Goal: Information Seeking & Learning: Learn about a topic

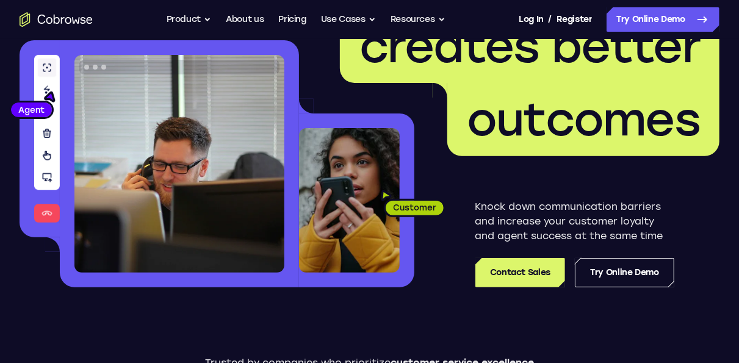
scroll to position [254, 0]
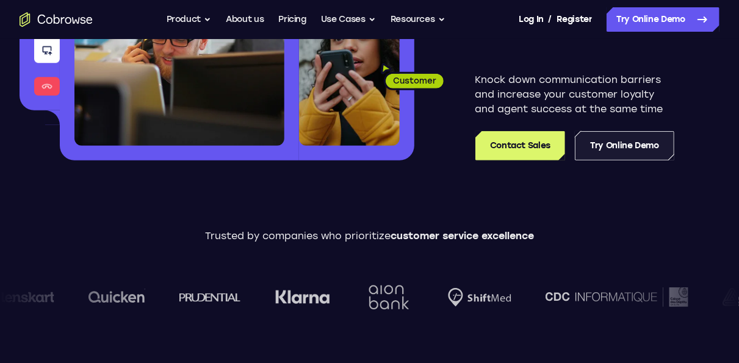
click at [635, 145] on link "Try Online Demo" at bounding box center [624, 145] width 99 height 29
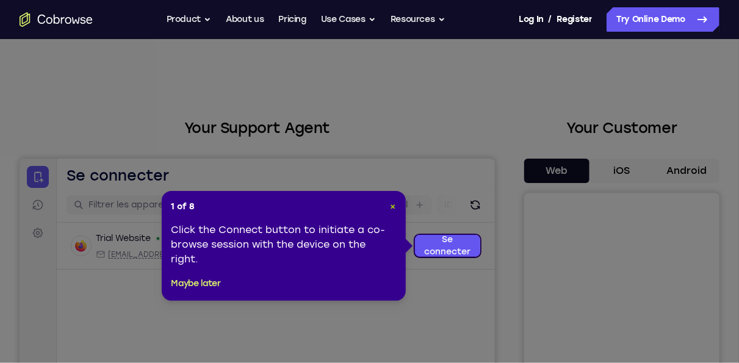
click at [395, 207] on span "×" at bounding box center [392, 206] width 5 height 10
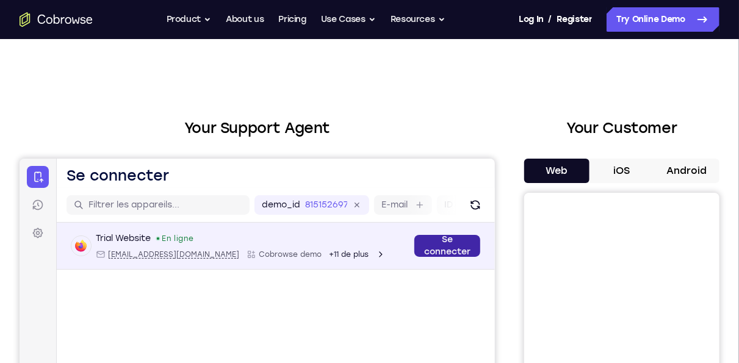
click at [442, 238] on link "Se connecter" at bounding box center [447, 245] width 66 height 22
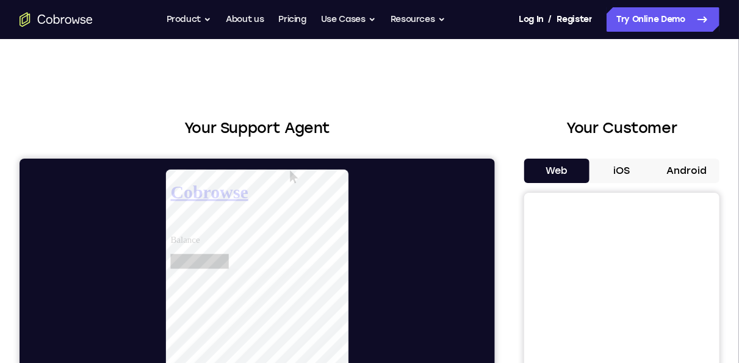
click at [671, 173] on button "Android" at bounding box center [686, 171] width 65 height 24
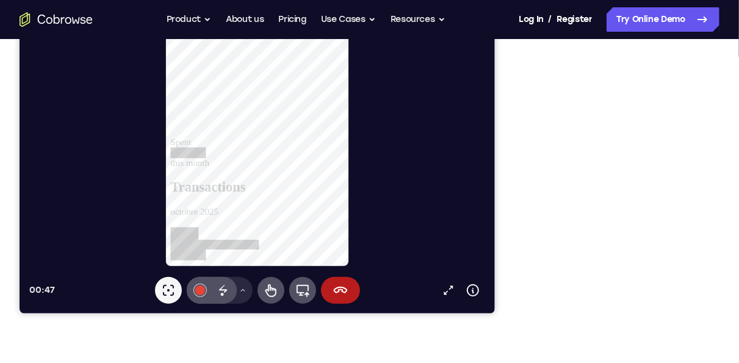
scroll to position [190, 0]
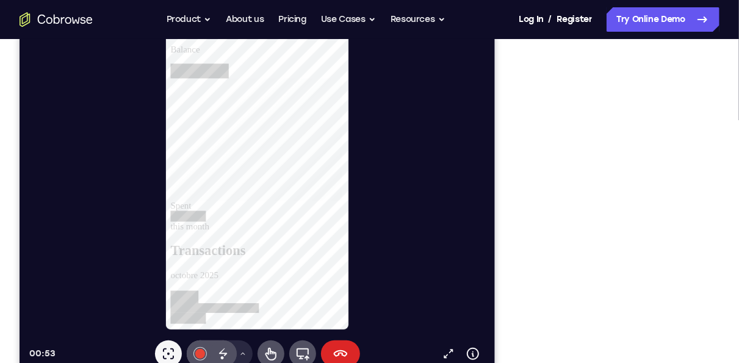
click at [343, 351] on icon at bounding box center [340, 354] width 15 height 15
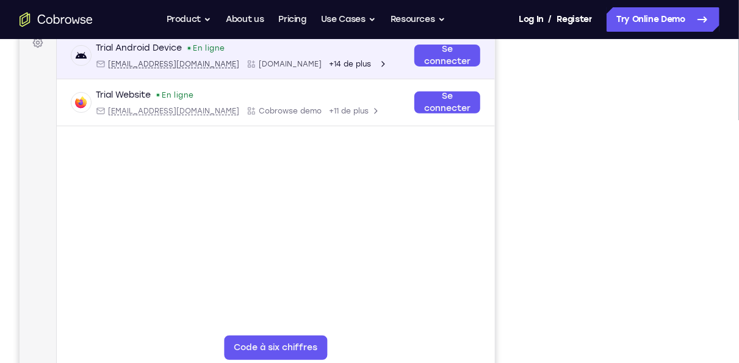
scroll to position [127, 0]
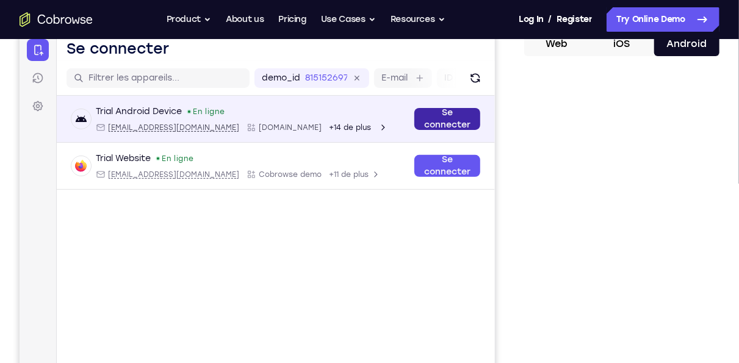
click at [463, 126] on link "Se connecter" at bounding box center [447, 118] width 66 height 22
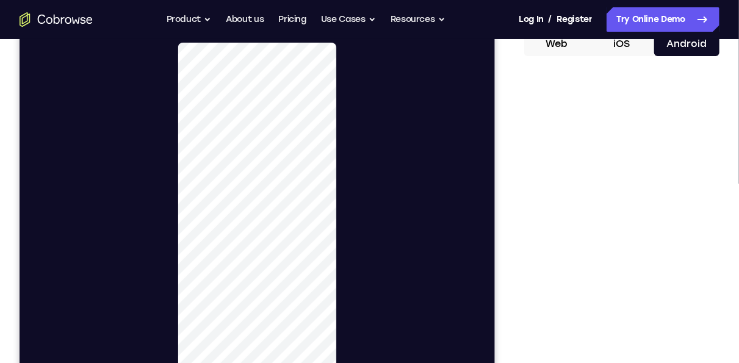
scroll to position [63, 0]
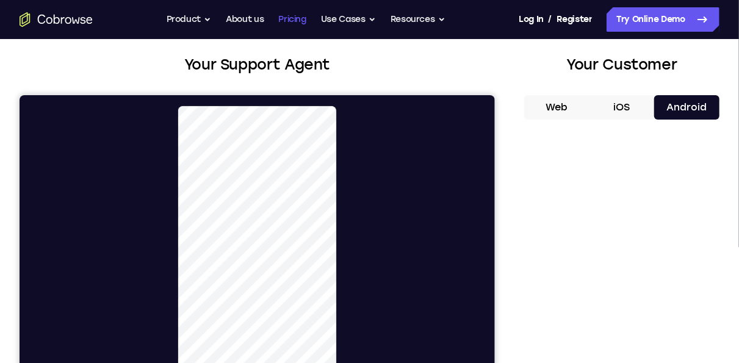
click at [293, 22] on link "Pricing" at bounding box center [292, 19] width 28 height 24
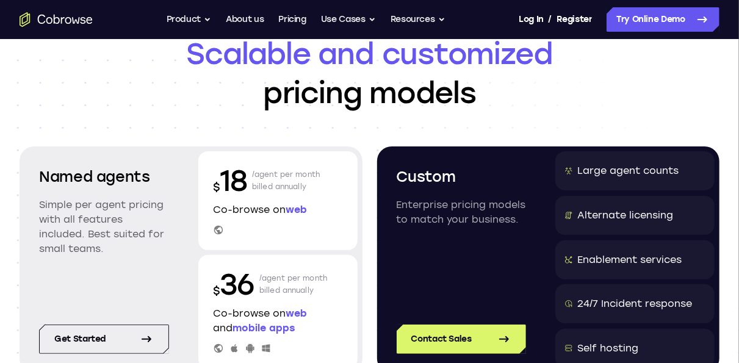
scroll to position [127, 0]
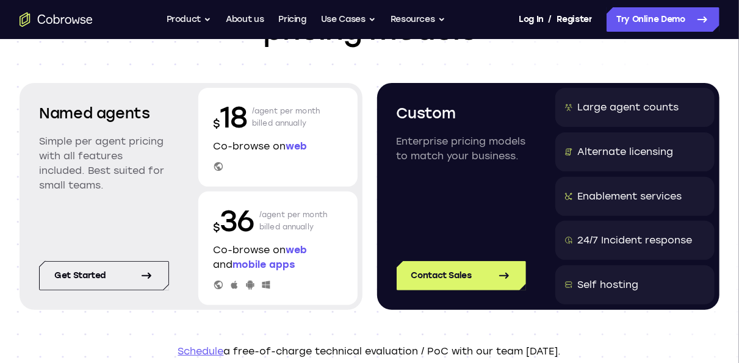
click at [181, 186] on div "Named agents Simple per agent pricing with all features included. Best suited f…" at bounding box center [103, 157] width 159 height 138
click at [173, 192] on div "Named agents Simple per agent pricing with all features included. Best suited f…" at bounding box center [103, 157] width 159 height 138
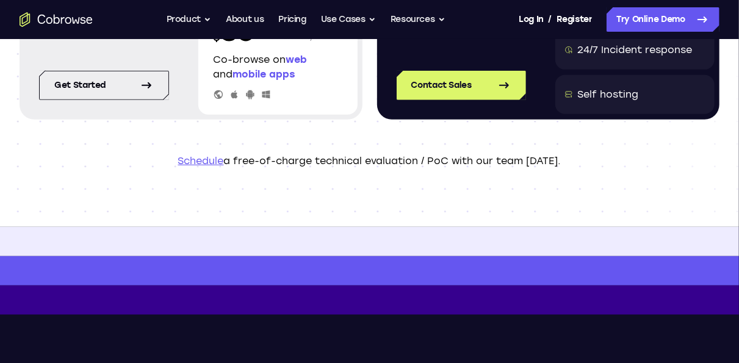
scroll to position [0, 0]
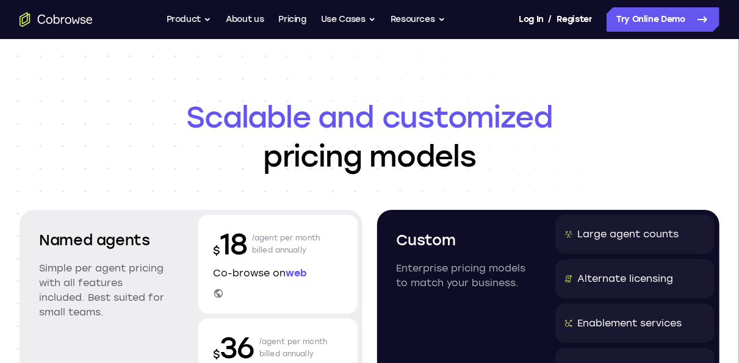
click at [80, 19] on icon "Go to the home page" at bounding box center [56, 19] width 73 height 15
